Goal: Task Accomplishment & Management: Contribute content

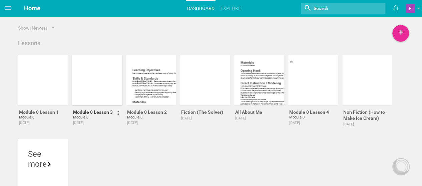
click at [89, 80] on div at bounding box center [97, 80] width 50 height 50
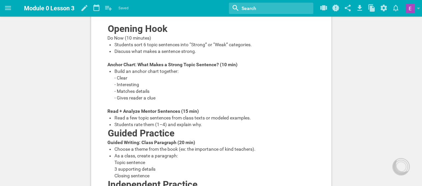
scroll to position [129, 0]
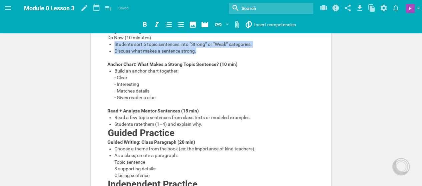
drag, startPoint x: 113, startPoint y: 54, endPoint x: 196, endPoint y: 63, distance: 83.4
click at [196, 54] on ul "Students sort 6 topic sentences into “Strong” or “Weak” categories. Discuss wha…" at bounding box center [211, 47] width 208 height 13
copy ul "Students sort 6 topic sentences into “Strong” or “Weak” categories. Discuss wha…"
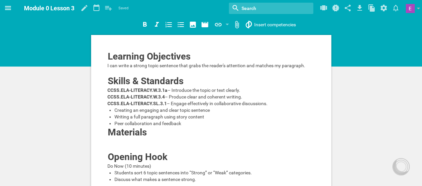
click at [9, 8] on icon at bounding box center [8, 8] width 8 height 8
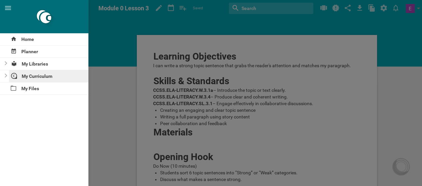
click at [35, 76] on div "My Curriculum" at bounding box center [49, 76] width 80 height 12
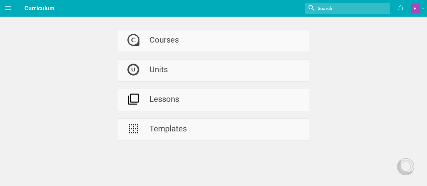
click at [84, 62] on div "Courses Units Lessons Templates" at bounding box center [213, 70] width 427 height 141
click at [153, 68] on div "Units" at bounding box center [158, 71] width 18 height 22
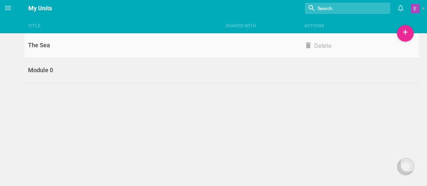
click at [149, 45] on div "The Sea" at bounding box center [122, 45] width 197 height 8
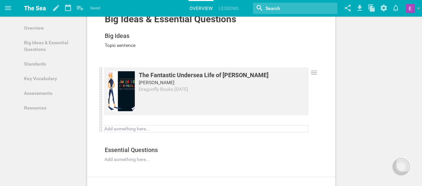
scroll to position [94, 0]
click at [313, 73] on icon at bounding box center [314, 72] width 8 height 8
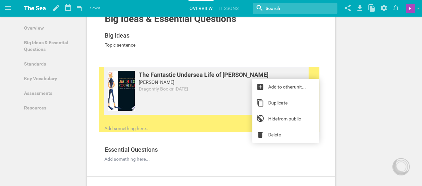
click at [325, 93] on div "Big Ideas & Essential Questions Add to other unit ... Hide from public Big Idea…" at bounding box center [211, 89] width 248 height 176
click at [230, 45] on div "Topic sentence" at bounding box center [206, 45] width 203 height 7
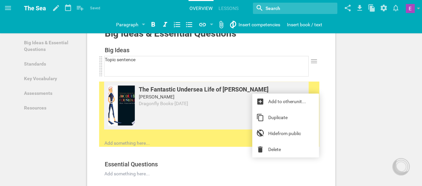
scroll to position [79, 0]
click at [120, 137] on div "The Fantastic Undersea Life of [PERSON_NAME] [PERSON_NAME] Dragonfly Books · [D…" at bounding box center [206, 113] width 204 height 65
click at [114, 133] on div "The Fantastic Undersea Life of [PERSON_NAME] [PERSON_NAME] Dragonfly Books · [D…" at bounding box center [206, 113] width 204 height 65
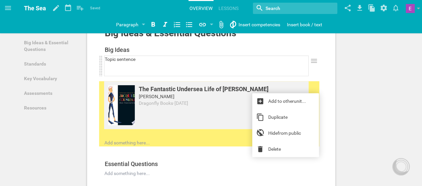
click at [264, 70] on div at bounding box center [206, 72] width 203 height 7
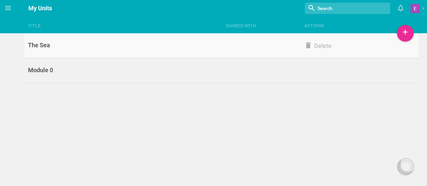
click at [46, 41] on div "The Sea" at bounding box center [122, 45] width 197 height 8
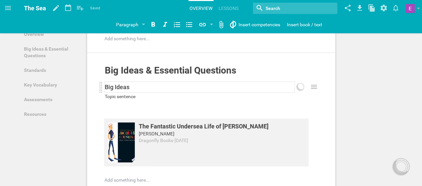
scroll to position [44, 0]
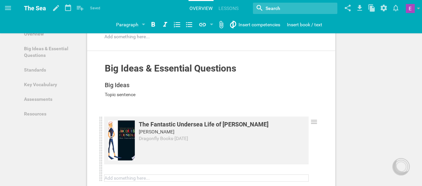
click at [117, 176] on div at bounding box center [206, 178] width 203 height 7
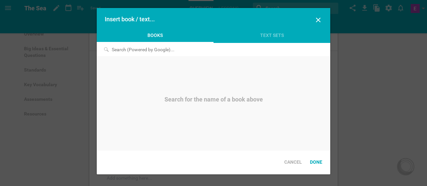
click at [291, 24] on div "Home Planner My Libraries My Curriculum My Files The Sea Saved My favorites Ano…" at bounding box center [213, 49] width 427 height 186
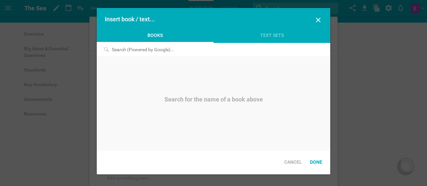
click at [195, 48] on input at bounding box center [176, 49] width 159 height 13
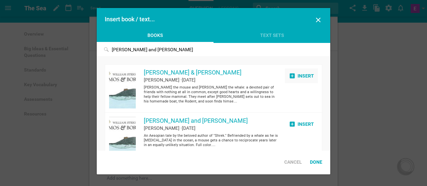
type input "[PERSON_NAME] and [PERSON_NAME]"
click at [293, 72] on div "Insert" at bounding box center [301, 76] width 33 height 15
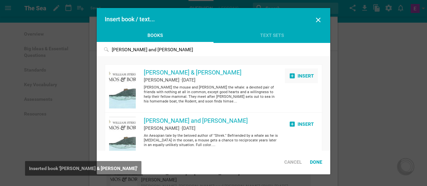
click at [290, 75] on icon at bounding box center [292, 75] width 5 height 5
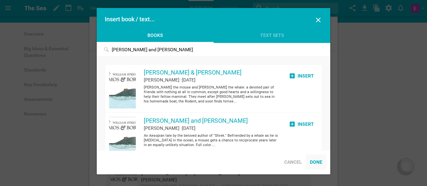
click at [319, 162] on div "Done" at bounding box center [316, 162] width 20 height 15
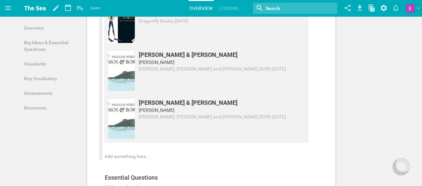
scroll to position [162, 0]
click at [301, 90] on div "[PERSON_NAME] & [PERSON_NAME] [PERSON_NAME] [PERSON_NAME], [PERSON_NAME] and [P…" at bounding box center [206, 71] width 204 height 48
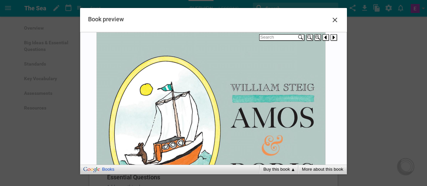
click at [336, 16] on icon at bounding box center [335, 20] width 8 height 8
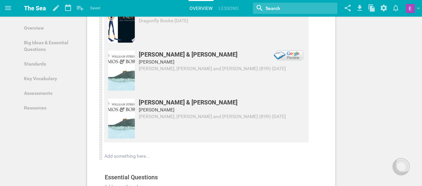
click at [159, 76] on div "[PERSON_NAME] & [PERSON_NAME] [PERSON_NAME] [PERSON_NAME], [PERSON_NAME] and [P…" at bounding box center [206, 71] width 204 height 48
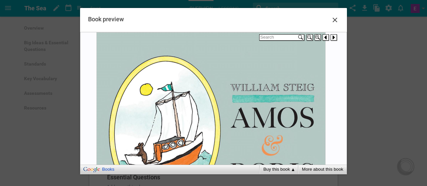
click at [334, 18] on icon at bounding box center [335, 20] width 8 height 8
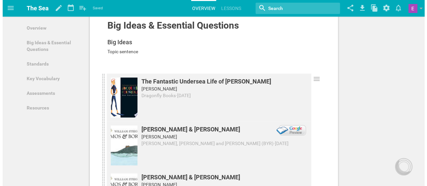
scroll to position [68, 0]
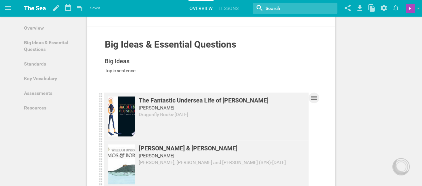
click at [313, 99] on icon at bounding box center [314, 98] width 8 height 8
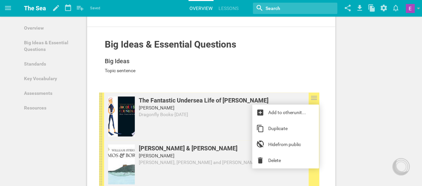
click at [234, 169] on div "[PERSON_NAME] & [PERSON_NAME] [PERSON_NAME] [PERSON_NAME], [PERSON_NAME] and [P…" at bounding box center [206, 165] width 204 height 48
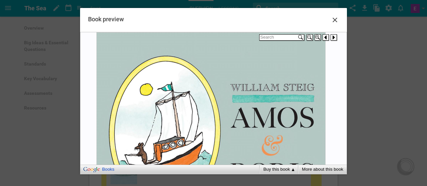
click at [335, 36] on div at bounding box center [333, 37] width 7 height 7
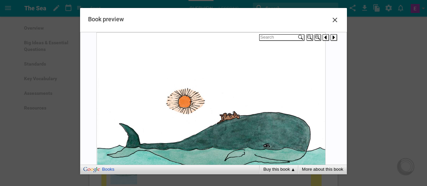
click at [335, 36] on div at bounding box center [333, 37] width 7 height 7
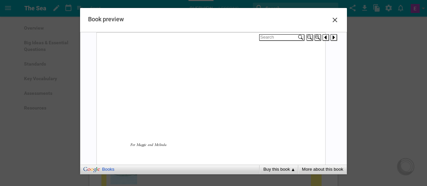
click at [335, 36] on div at bounding box center [333, 37] width 7 height 7
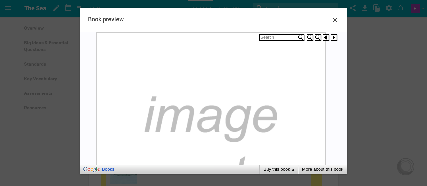
click at [335, 36] on div at bounding box center [333, 37] width 7 height 7
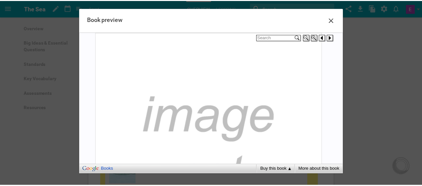
scroll to position [856, 0]
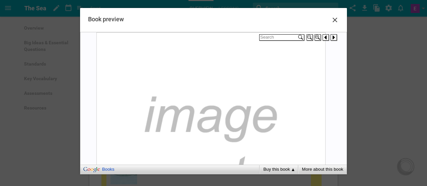
click at [335, 18] on icon at bounding box center [335, 20] width 8 height 8
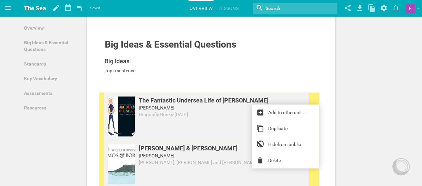
click at [324, 138] on div "Big Ideas & Essential Questions Add to other unit ... Hide from public Big Idea…" at bounding box center [211, 163] width 248 height 272
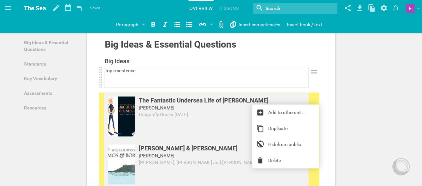
click at [147, 85] on div at bounding box center [206, 84] width 203 height 7
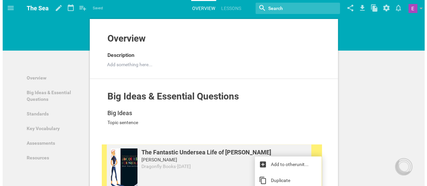
scroll to position [0, 0]
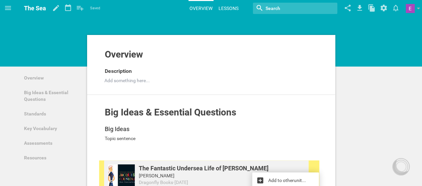
click at [233, 8] on link "Lessons" at bounding box center [228, 8] width 22 height 15
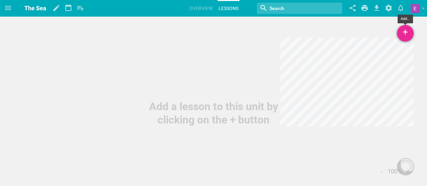
click at [400, 35] on div "+" at bounding box center [405, 33] width 17 height 17
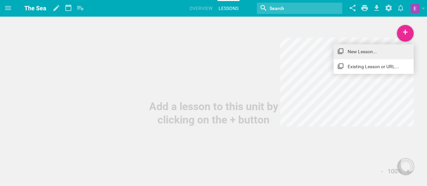
click at [373, 45] on link "New Lesson..." at bounding box center [373, 51] width 80 height 15
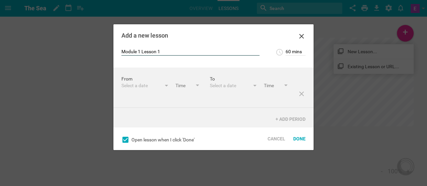
type input "Module 1 Lesson 1"
click at [292, 50] on input "60 mins" at bounding box center [295, 52] width 20 height 7
click at [287, 52] on input "60 mins" at bounding box center [295, 52] width 20 height 7
type input "90 mins"
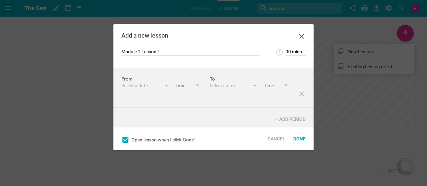
click at [282, 42] on div "Add a new lesson" at bounding box center [213, 36] width 200 height 24
click at [132, 86] on div "Select a date" at bounding box center [141, 85] width 40 height 7
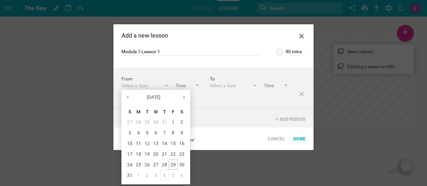
click at [162, 173] on div "4" at bounding box center [164, 175] width 9 height 11
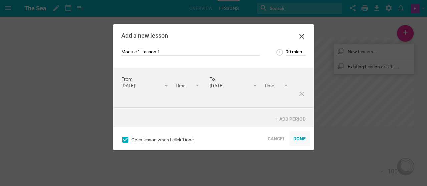
click at [297, 140] on div "Done" at bounding box center [299, 139] width 20 height 15
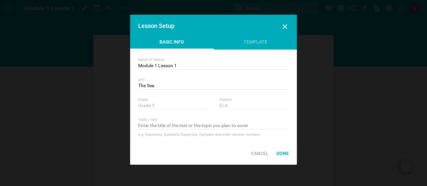
click at [245, 39] on div "Template" at bounding box center [254, 44] width 83 height 10
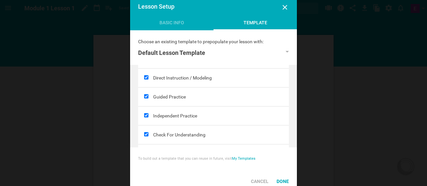
scroll to position [100, 0]
click at [149, 133] on div at bounding box center [145, 134] width 15 height 19
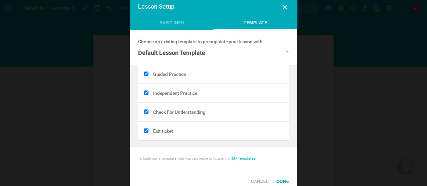
click at [147, 110] on input "checkbox" at bounding box center [146, 112] width 4 height 4
checkbox input "false"
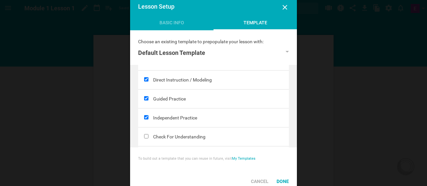
scroll to position [99, 0]
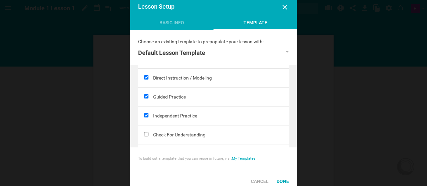
click at [146, 95] on input "checkbox" at bounding box center [146, 96] width 4 height 4
checkbox input "false"
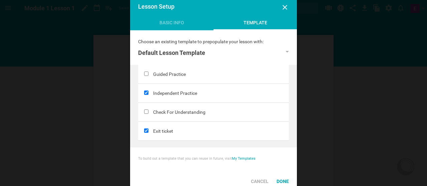
click at [145, 129] on input "checkbox" at bounding box center [146, 131] width 4 height 4
checkbox input "false"
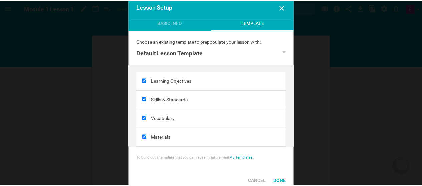
scroll to position [0, 0]
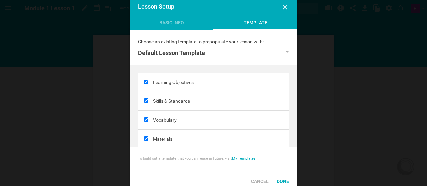
click at [286, 181] on div "Done" at bounding box center [282, 181] width 20 height 15
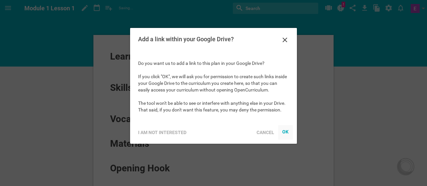
click at [286, 136] on body "OK" at bounding box center [285, 132] width 7 height 7
click at [285, 131] on div "OK" at bounding box center [285, 131] width 7 height 5
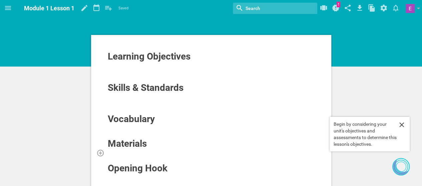
click at [114, 153] on div at bounding box center [211, 153] width 208 height 7
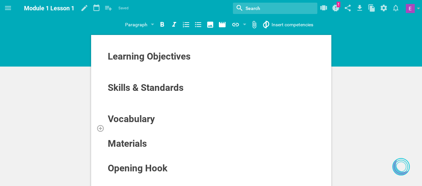
click at [115, 129] on div at bounding box center [211, 128] width 208 height 7
click at [117, 155] on div at bounding box center [211, 153] width 208 height 7
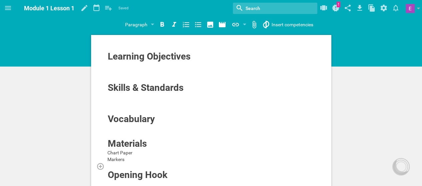
scroll to position [0, 0]
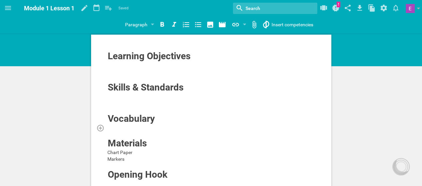
click at [119, 127] on div at bounding box center [211, 128] width 208 height 7
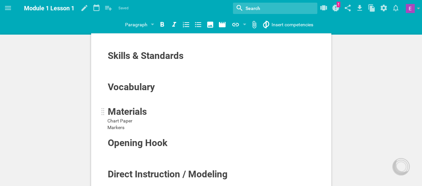
scroll to position [32, 0]
click at [115, 95] on div at bounding box center [211, 96] width 208 height 7
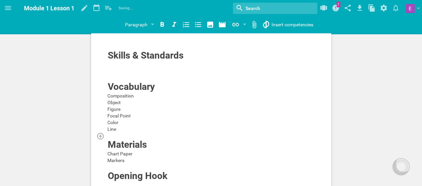
click at [116, 135] on div at bounding box center [211, 136] width 208 height 7
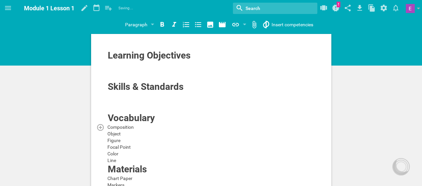
scroll to position [0, 0]
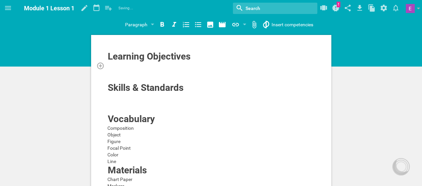
click at [124, 66] on div at bounding box center [211, 65] width 208 height 7
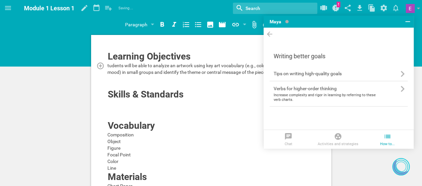
click at [109, 64] on span "tudents will be able to analyze an artwork using key art vocabulary (e.g., colo…" at bounding box center [207, 69] width 201 height 12
click at [404, 24] on icon at bounding box center [407, 22] width 8 height 8
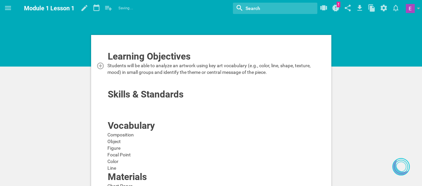
click at [280, 73] on div "Students will be able to analyze an artwork using key art vocabulary (e.g., col…" at bounding box center [211, 68] width 208 height 13
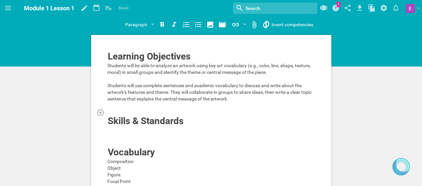
click at [188, 110] on div at bounding box center [211, 112] width 208 height 7
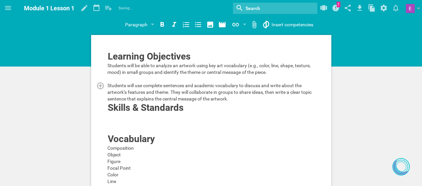
click at [127, 94] on span "Students will use complete sentences and academic vocabulary to discuss and wri…" at bounding box center [209, 92] width 205 height 19
click at [127, 98] on span "Students will use complete sentences and academic vocabulary to discuss and wri…" at bounding box center [209, 92] width 205 height 19
click at [123, 116] on div at bounding box center [211, 117] width 208 height 7
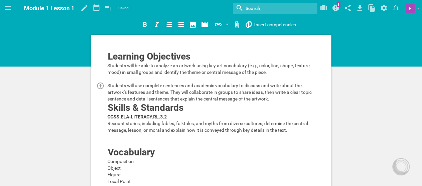
click at [108, 123] on span "Recount stories, including fables, folktales, and myths from diverse cultures; …" at bounding box center [207, 127] width 201 height 12
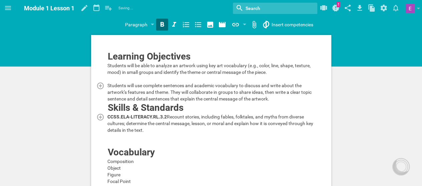
click at [120, 115] on span "CCSS.ELA-LITERACY.RL.3.2" at bounding box center [136, 116] width 59 height 5
click at [126, 140] on div at bounding box center [211, 137] width 208 height 7
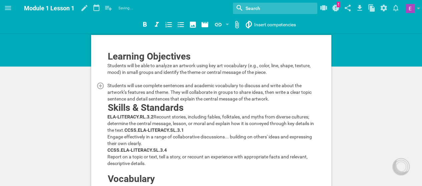
scroll to position [4, 0]
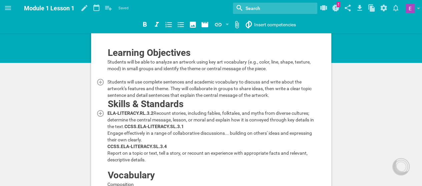
click at [121, 130] on div "ELA-LITERACY.RL.3.2 Recount stories, including fables, folktales, and myths fro…" at bounding box center [211, 120] width 208 height 20
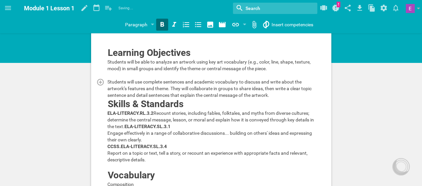
click at [107, 140] on span "Engage effectively in a range of collaborative discussions... building on other…" at bounding box center [209, 137] width 205 height 12
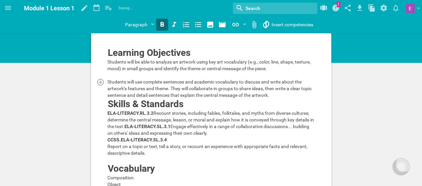
click at [107, 156] on span "Report on a topic or text, tell a story, or recount an experience with appropri…" at bounding box center [207, 150] width 201 height 12
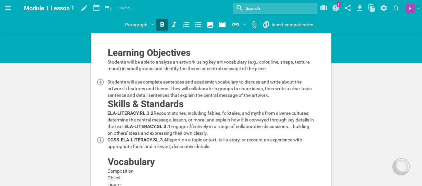
click at [119, 143] on span "CCSS.ELA-LITERACY.SL.3.4" at bounding box center [136, 139] width 59 height 5
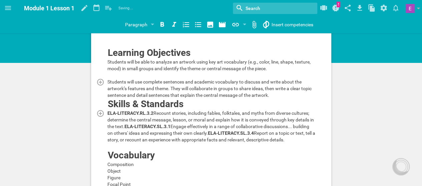
click at [219, 143] on div "ELA-LITERACY.RL.3.2 Recount stories, including fables, folktales, and myths fro…" at bounding box center [211, 126] width 208 height 33
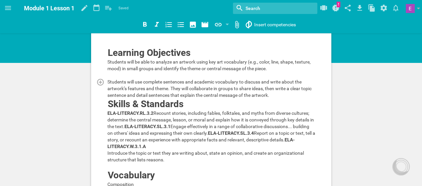
click at [107, 163] on span "Introduce the topic or text they are writing about, state an opinion, and creat…" at bounding box center [205, 157] width 197 height 12
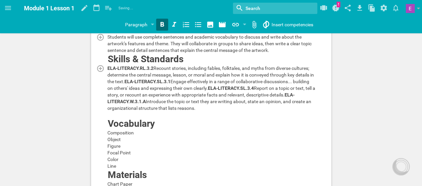
scroll to position [49, 0]
click at [117, 118] on div at bounding box center [211, 114] width 208 height 7
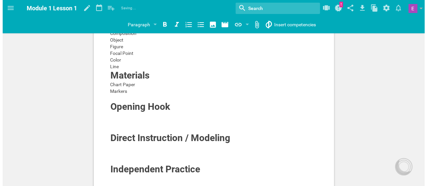
scroll to position [142, 0]
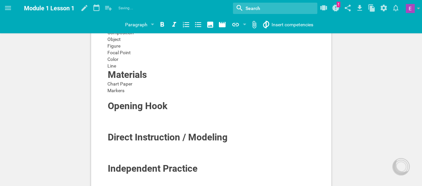
click at [117, 119] on div at bounding box center [211, 115] width 208 height 7
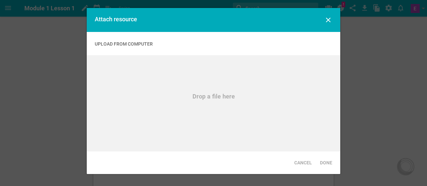
click at [326, 20] on icon at bounding box center [328, 20] width 8 height 8
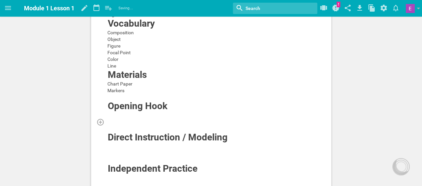
click at [124, 125] on div at bounding box center [211, 122] width 208 height 7
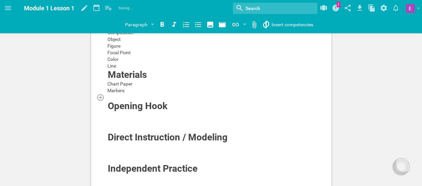
click at [128, 101] on div at bounding box center [211, 97] width 208 height 7
click at [243, 25] on div at bounding box center [244, 25] width 3 height 3
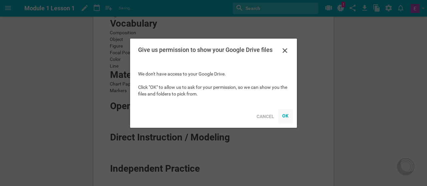
click at [285, 116] on div "OK" at bounding box center [285, 115] width 7 height 5
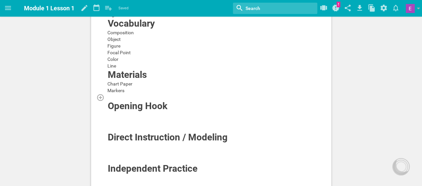
click at [116, 101] on div at bounding box center [211, 97] width 208 height 7
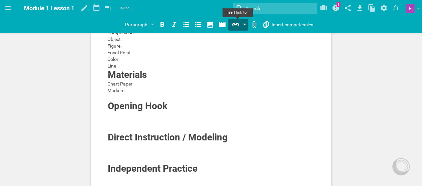
click at [235, 26] on icon at bounding box center [235, 24] width 7 height 3
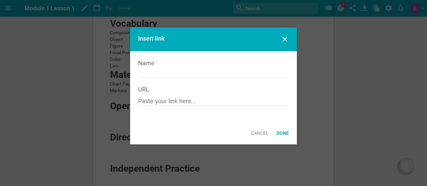
click at [165, 89] on div "URL" at bounding box center [213, 90] width 151 height 8
click at [147, 106] on input "text" at bounding box center [213, 102] width 151 height 8
paste input "[URL][DOMAIN_NAME]"
type input "[URL][DOMAIN_NAME]"
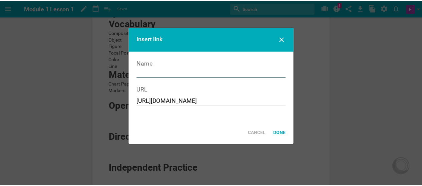
scroll to position [0, 0]
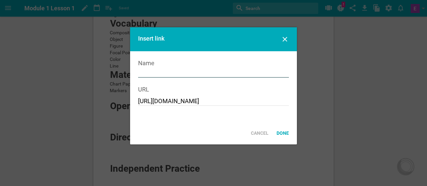
click at [158, 72] on input "text" at bounding box center [213, 73] width 151 height 8
type input "Art Vocabulary"
click at [283, 134] on div "Done" at bounding box center [282, 133] width 20 height 15
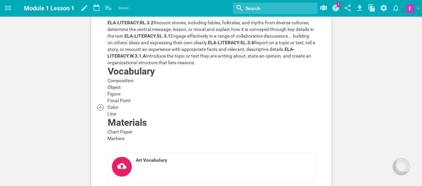
scroll to position [70, 0]
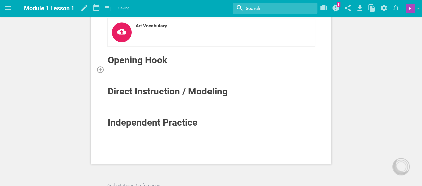
click at [119, 73] on div at bounding box center [211, 69] width 208 height 7
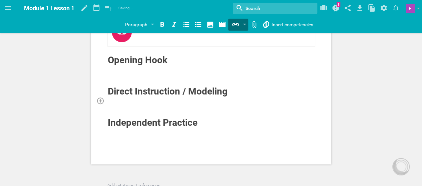
click at [116, 104] on div at bounding box center [211, 100] width 208 height 7
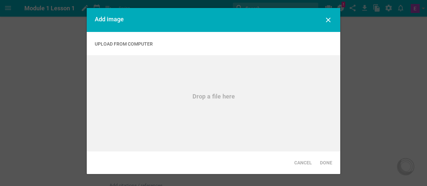
click at [203, 99] on div "Drop a file here" at bounding box center [213, 96] width 237 height 7
click at [109, 45] on div "Upload from computer" at bounding box center [124, 44] width 58 height 7
click at [326, 21] on icon at bounding box center [328, 20] width 8 height 8
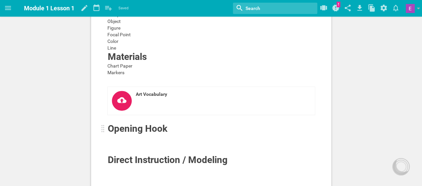
scroll to position [159, 0]
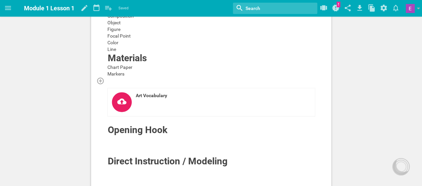
click at [118, 84] on div at bounding box center [211, 80] width 208 height 7
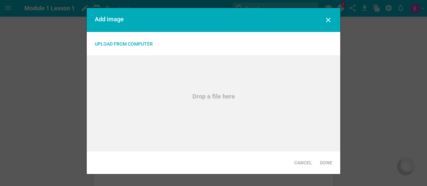
click at [136, 42] on div "Upload from computer" at bounding box center [124, 44] width 58 height 7
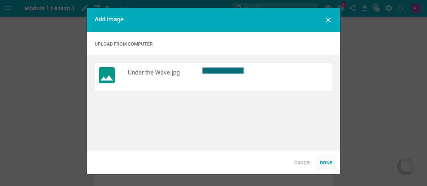
click at [326, 161] on div "Done" at bounding box center [326, 163] width 20 height 15
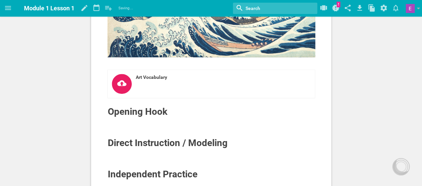
scroll to position [326, 0]
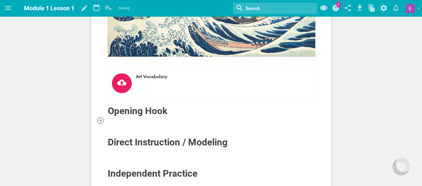
click at [121, 124] on div at bounding box center [211, 120] width 208 height 7
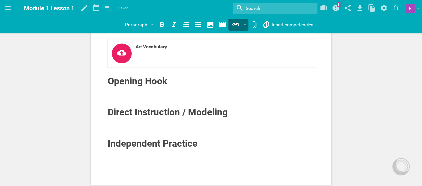
scroll to position [357, 0]
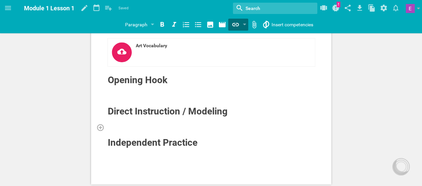
click at [117, 131] on div at bounding box center [211, 127] width 208 height 7
click at [111, 124] on div at bounding box center [211, 120] width 208 height 7
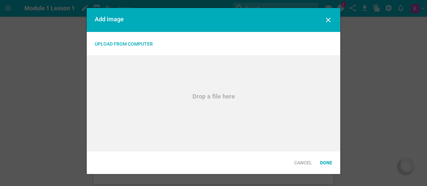
click at [139, 43] on div "Upload from computer" at bounding box center [124, 44] width 58 height 7
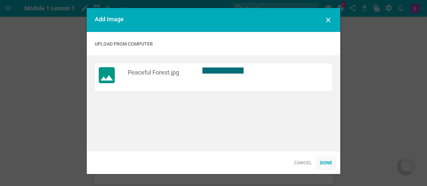
click at [329, 161] on div "Done" at bounding box center [326, 163] width 20 height 15
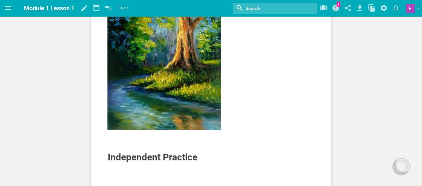
scroll to position [543, 0]
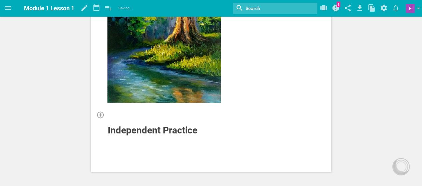
click at [113, 118] on div at bounding box center [211, 114] width 208 height 7
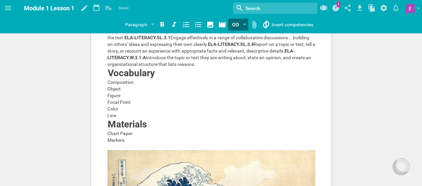
scroll to position [91, 0]
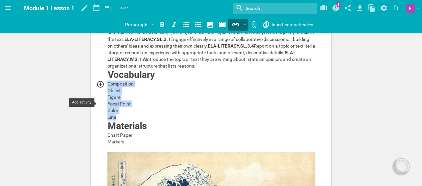
drag, startPoint x: 118, startPoint y: 136, endPoint x: 106, endPoint y: 103, distance: 35.4
copy div "Composition Object Figure Focal Point Color Line"
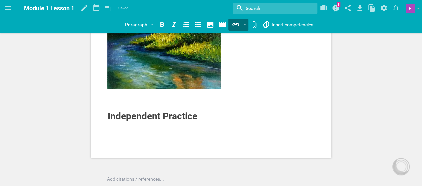
scroll to position [558, 0]
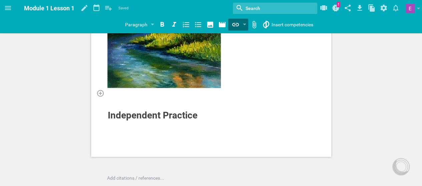
click at [118, 96] on div at bounding box center [211, 93] width 208 height 7
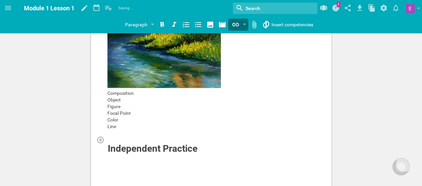
click at [115, 143] on div at bounding box center [211, 139] width 208 height 7
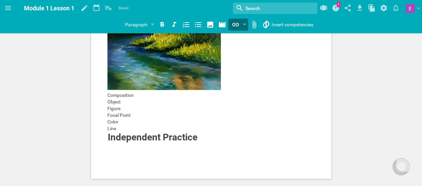
scroll to position [557, 0]
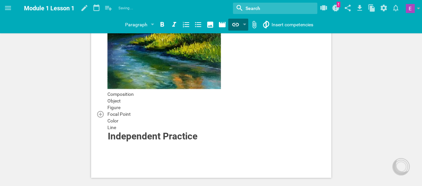
click at [136, 117] on div "Focal Point" at bounding box center [211, 114] width 208 height 7
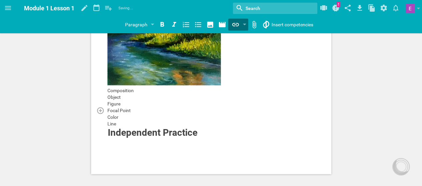
scroll to position [561, 0]
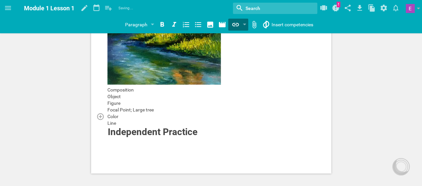
click at [136, 120] on div "Color" at bounding box center [211, 116] width 208 height 7
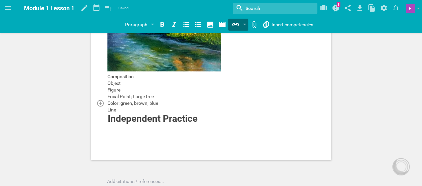
scroll to position [575, 0]
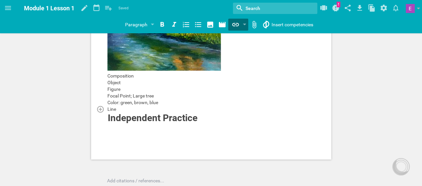
click at [126, 112] on div "Line" at bounding box center [211, 109] width 208 height 7
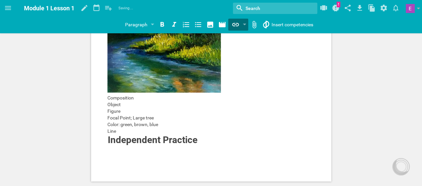
scroll to position [573, 0]
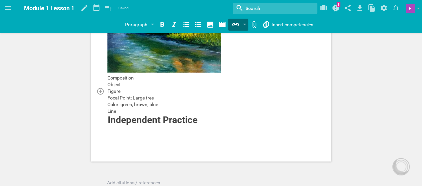
click at [129, 94] on div "Figure" at bounding box center [211, 91] width 208 height 7
click at [141, 81] on div "Composition" at bounding box center [211, 77] width 208 height 7
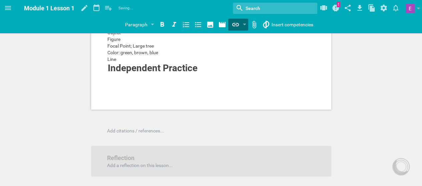
scroll to position [628, 0]
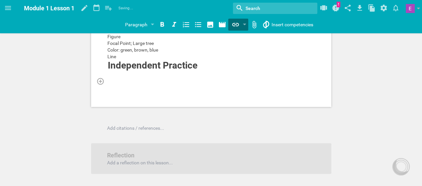
click at [120, 84] on div at bounding box center [211, 81] width 208 height 7
click at [110, 78] on div at bounding box center [211, 74] width 208 height 7
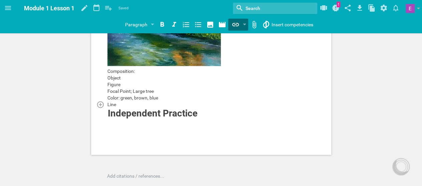
scroll to position [582, 0]
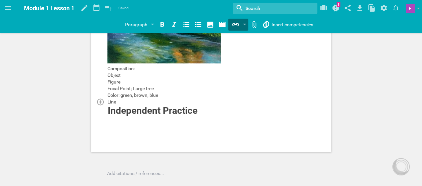
click at [122, 105] on div "Line" at bounding box center [211, 101] width 208 height 7
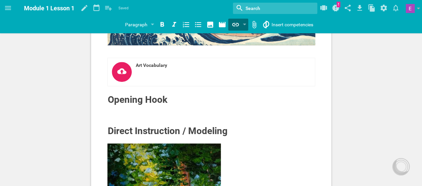
scroll to position [337, 0]
